Goal: Use online tool/utility

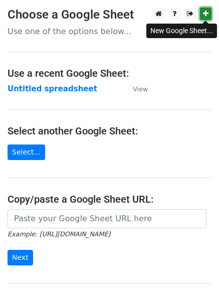
click at [204, 14] on icon at bounding box center [206, 13] width 6 height 7
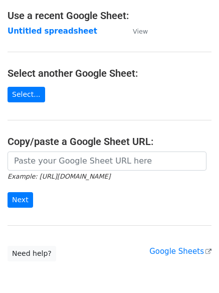
scroll to position [106, 0]
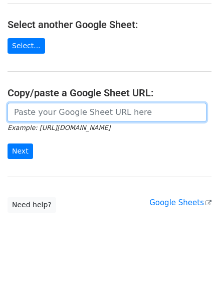
click at [69, 110] on input "url" at bounding box center [107, 112] width 199 height 19
paste input "https://docs.google.com/spreadsheets/d/1jZQMRSENX2hI8sRG9JGohXevSuej1yH-pu4_Dtr…"
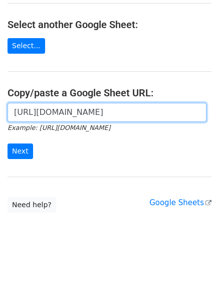
scroll to position [0, 219]
type input "https://docs.google.com/spreadsheets/d/1jZQMRSENX2hI8sRG9JGohXevSuej1yH-pu4_Dtr…"
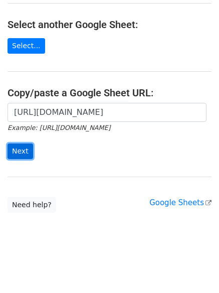
scroll to position [0, 0]
click at [13, 152] on input "Next" at bounding box center [21, 151] width 26 height 16
